Goal: Transaction & Acquisition: Download file/media

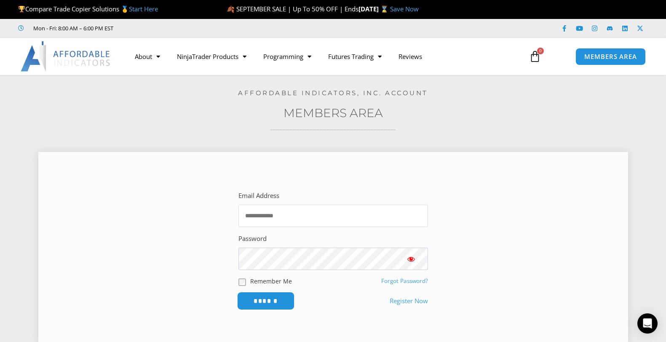
type input "**********"
click at [273, 298] on input "******" at bounding box center [266, 301] width 58 height 18
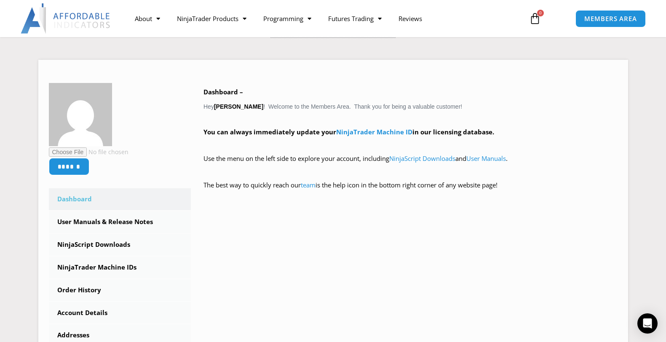
scroll to position [93, 0]
click at [112, 242] on link "NinjaScript Downloads" at bounding box center [120, 244] width 142 height 22
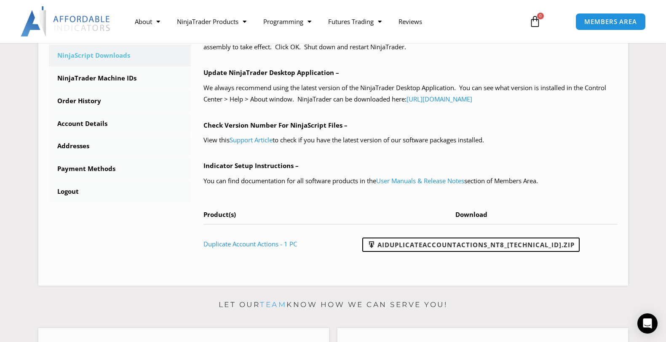
scroll to position [284, 0]
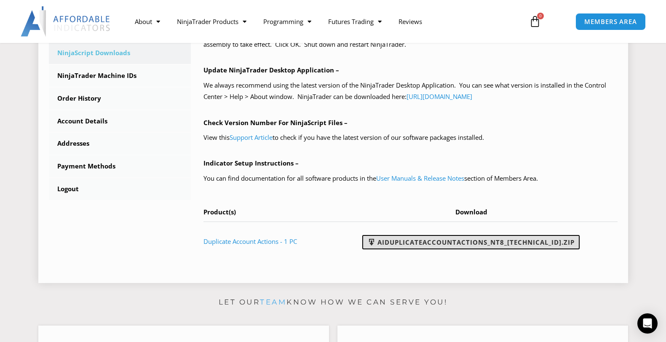
click at [464, 240] on link "AIDuplicateAccountActions_NT8_25.9.24.1.zip" at bounding box center [470, 242] width 217 height 14
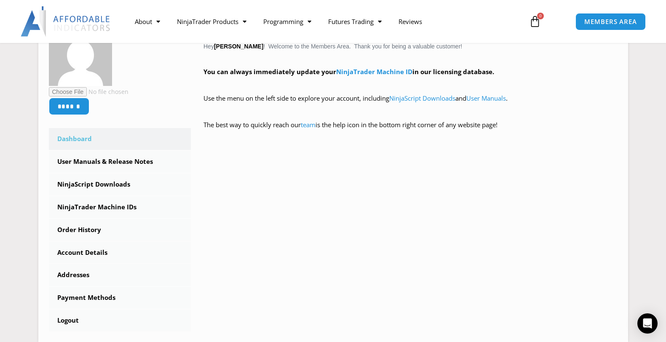
scroll to position [163, 0]
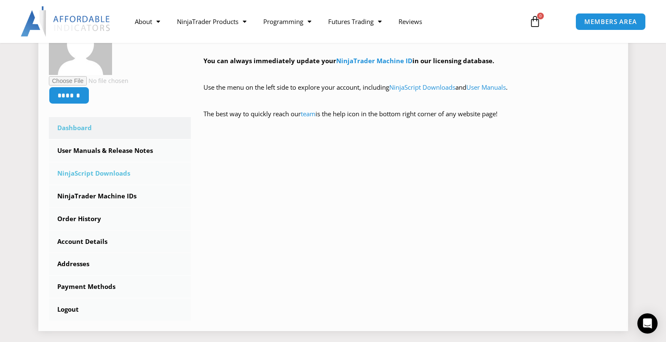
click at [104, 170] on link "NinjaScript Downloads" at bounding box center [120, 174] width 142 height 22
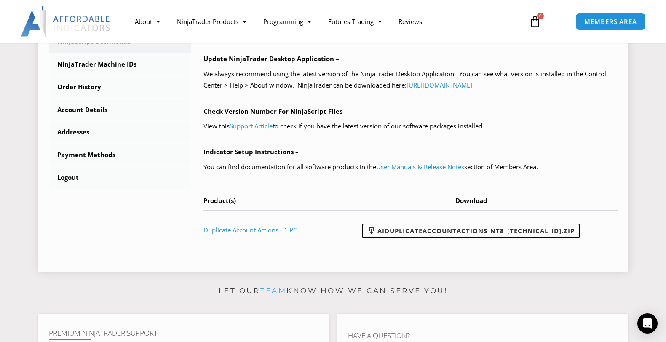
scroll to position [316, 0]
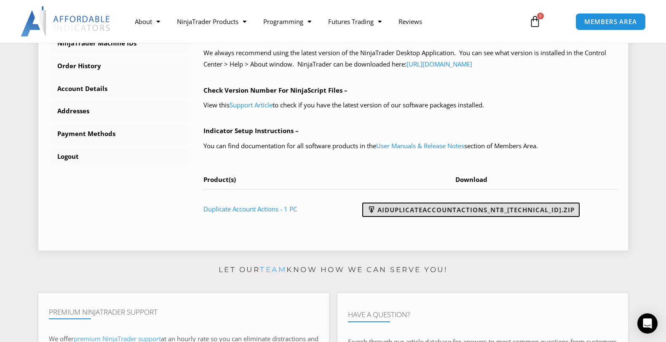
click at [448, 206] on link "AIDuplicateAccountActions_NT8_25.9.24.1.zip" at bounding box center [470, 210] width 217 height 14
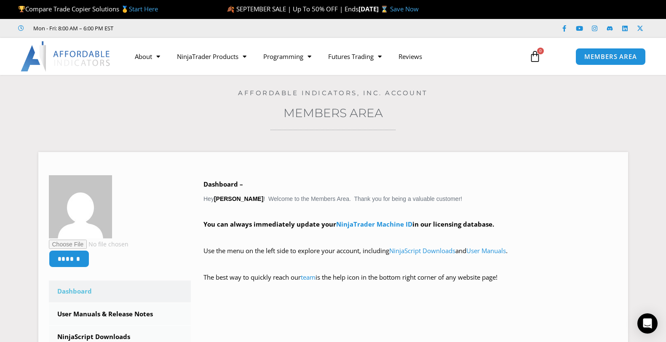
click at [535, 53] on icon at bounding box center [535, 57] width 12 height 12
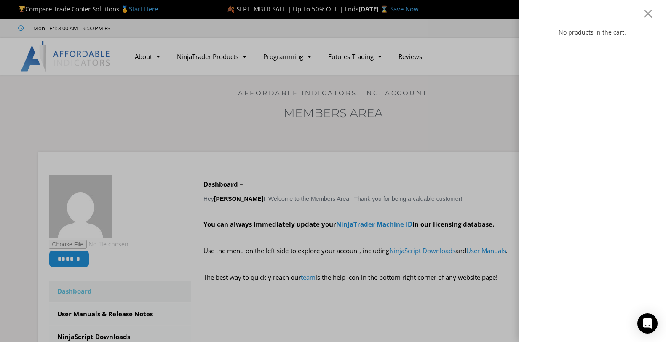
click at [501, 69] on div "No products in the cart." at bounding box center [333, 171] width 666 height 342
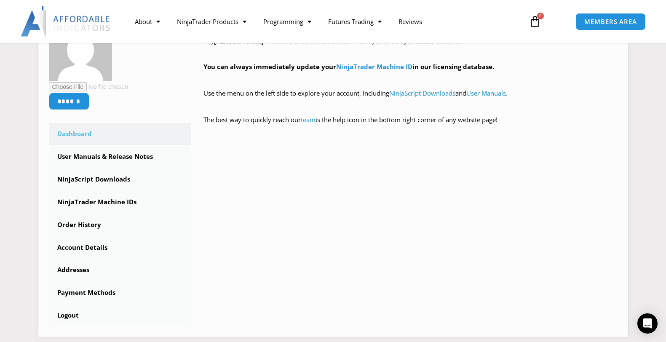
scroll to position [172, 0]
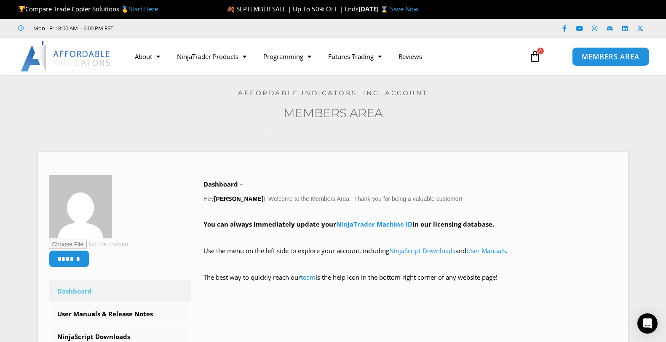
click at [606, 53] on span "MEMBERS AREA" at bounding box center [611, 56] width 58 height 7
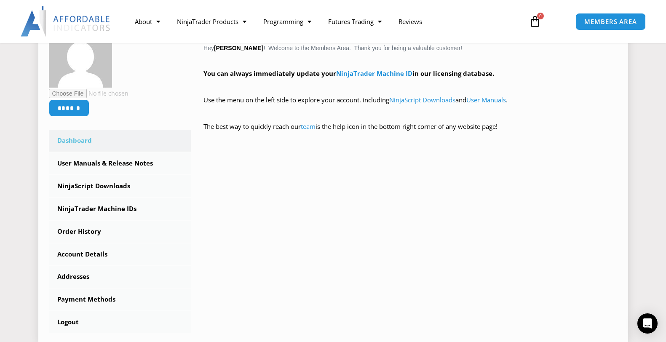
scroll to position [157, 0]
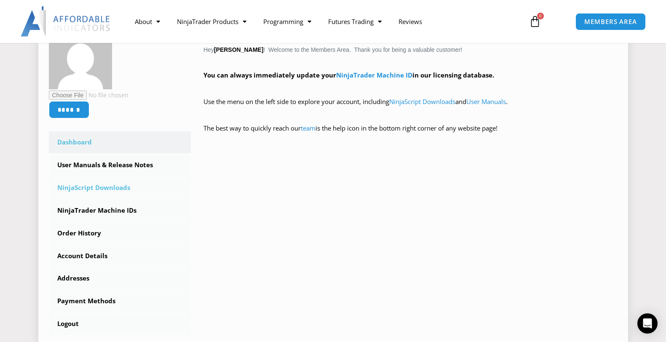
click at [97, 183] on link "NinjaScript Downloads" at bounding box center [120, 188] width 142 height 22
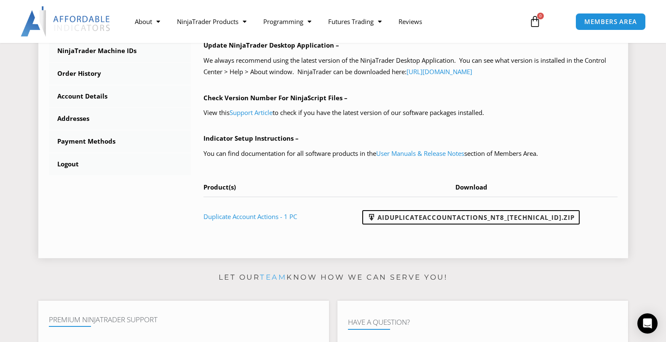
scroll to position [308, 0]
click at [423, 214] on link "AIDuplicateAccountActions_NT8_[TECHNICAL_ID].zip" at bounding box center [470, 218] width 217 height 14
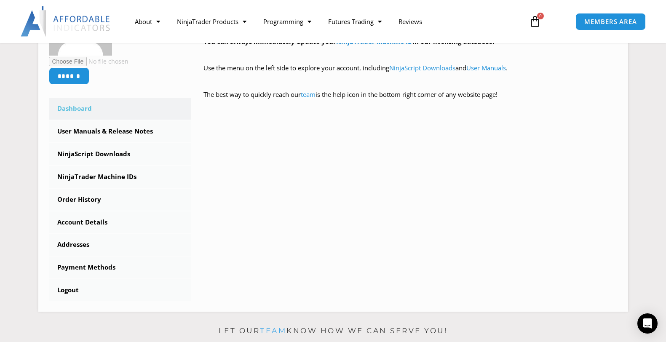
scroll to position [181, 0]
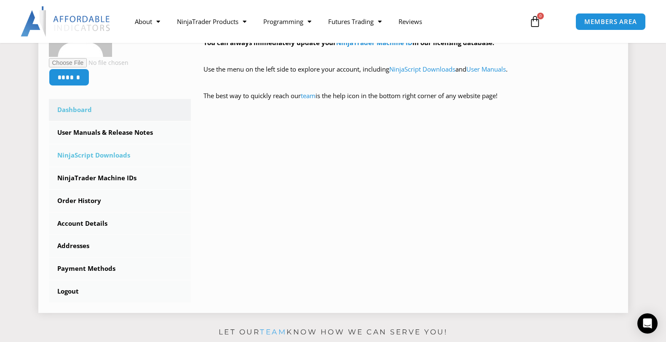
click at [113, 155] on link "NinjaScript Downloads" at bounding box center [120, 155] width 142 height 22
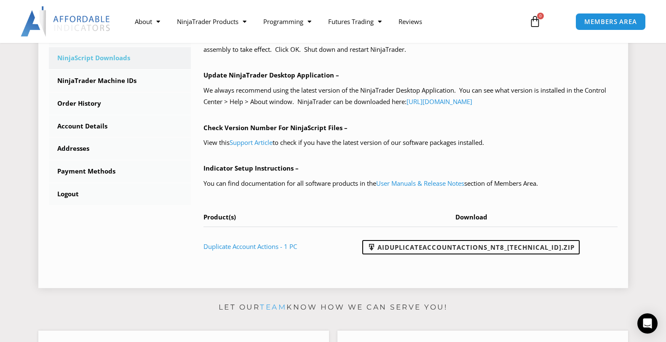
scroll to position [317, 0]
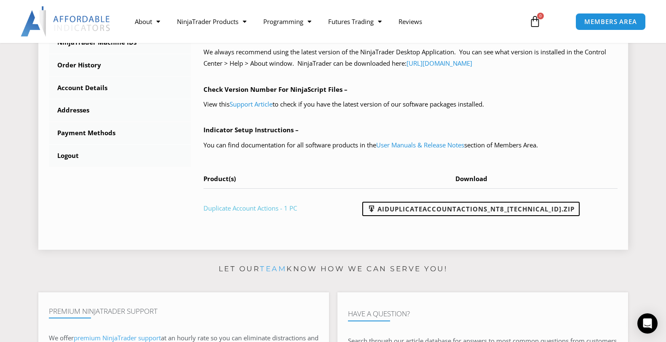
click at [275, 208] on link "Duplicate Account Actions - 1 PC" at bounding box center [249, 208] width 93 height 8
click at [224, 204] on link "Duplicate Account Actions - 1 PC" at bounding box center [249, 208] width 93 height 8
click at [272, 266] on link "team" at bounding box center [273, 268] width 27 height 8
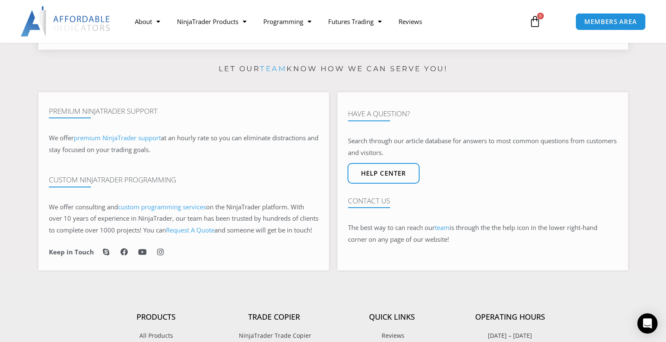
scroll to position [514, 0]
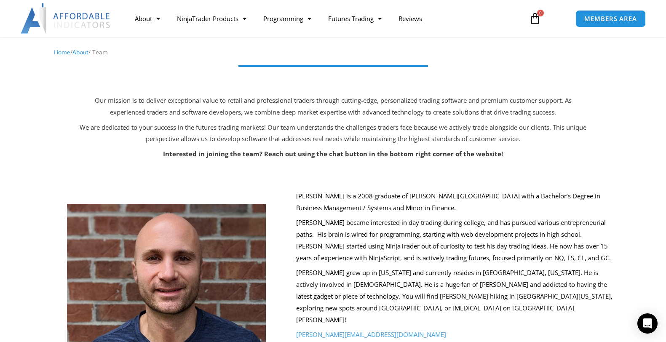
scroll to position [75, 0]
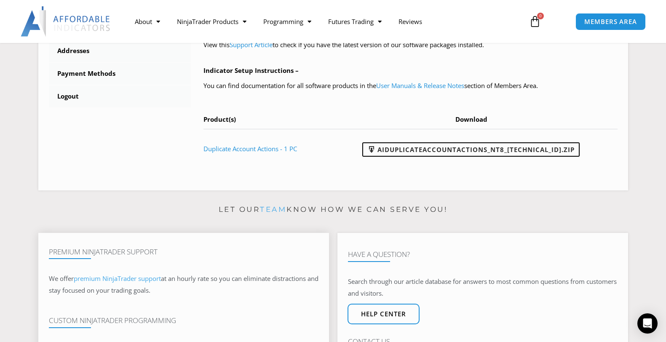
scroll to position [371, 0]
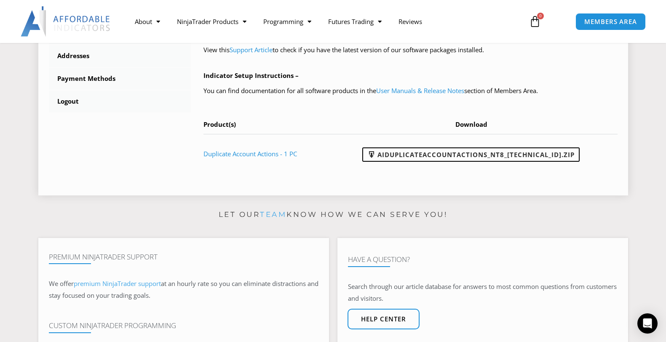
click at [443, 171] on td "AIDuplicateAccountActions_NT8_[TECHNICAL_ID].zip" at bounding box center [474, 153] width 286 height 39
